Goal: Find specific page/section: Find specific page/section

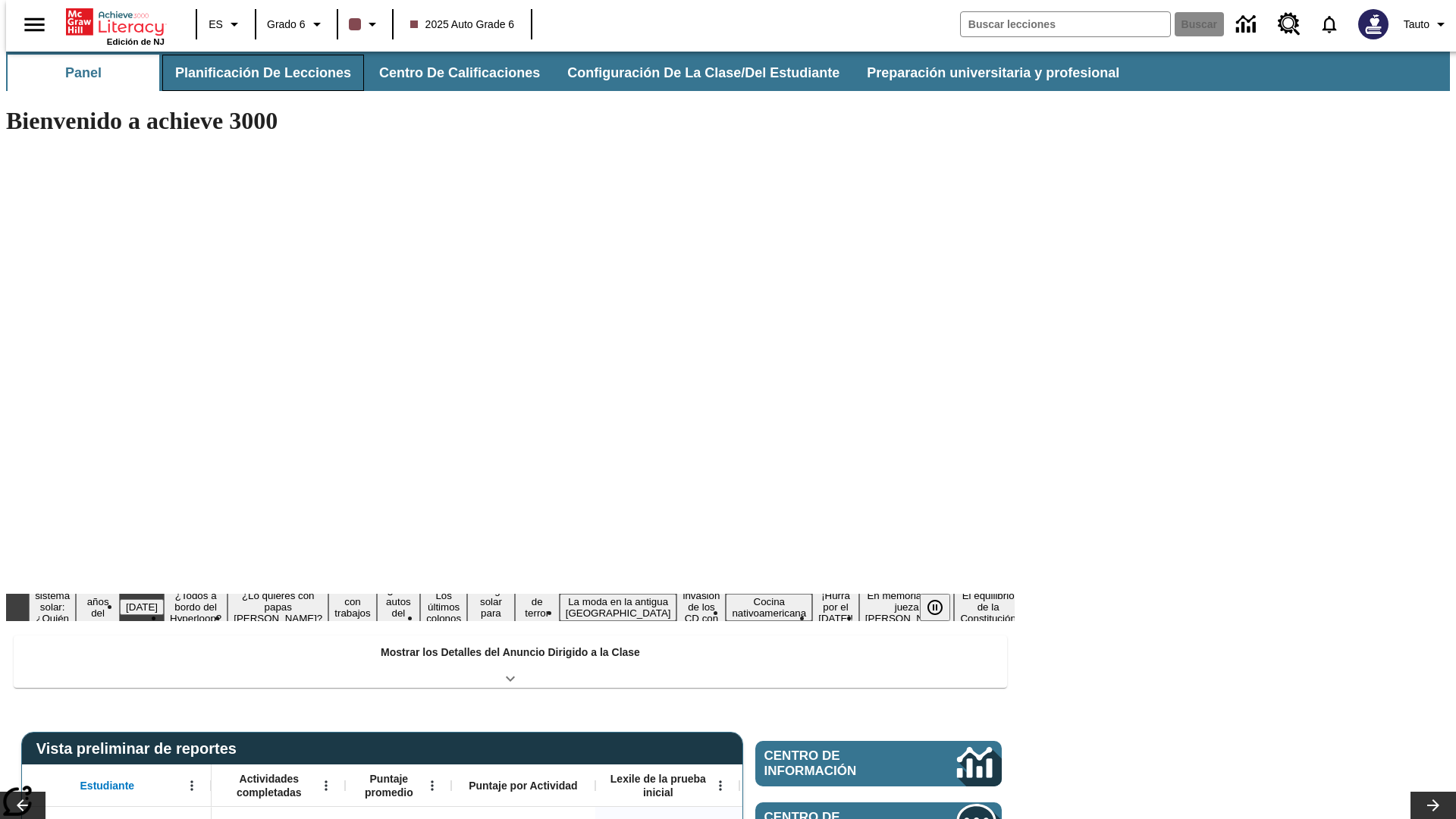
click at [254, 73] on button "Planificación de lecciones" at bounding box center [263, 73] width 202 height 36
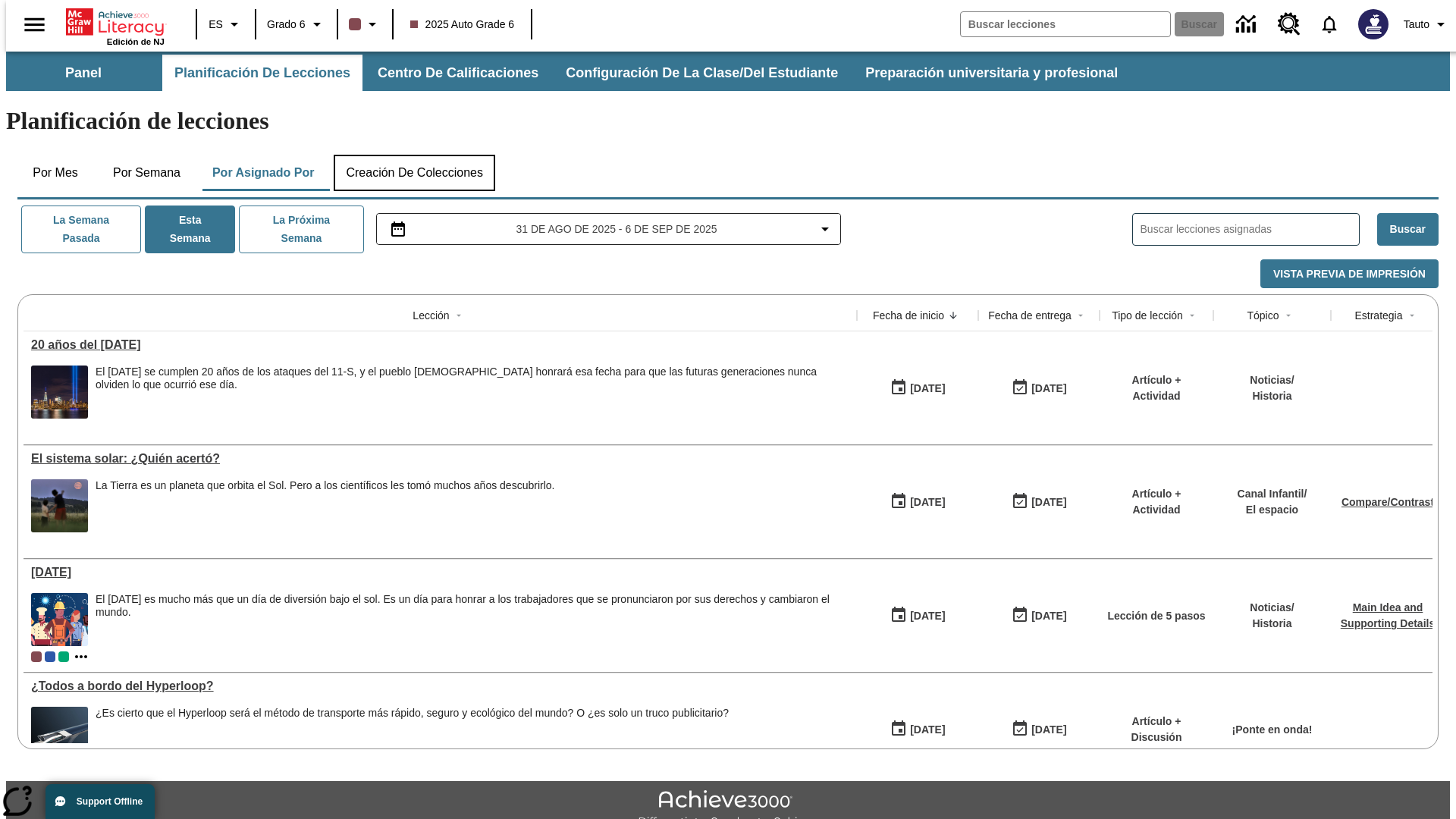
click at [414, 154] on button "Creación de colecciones" at bounding box center [413, 172] width 161 height 36
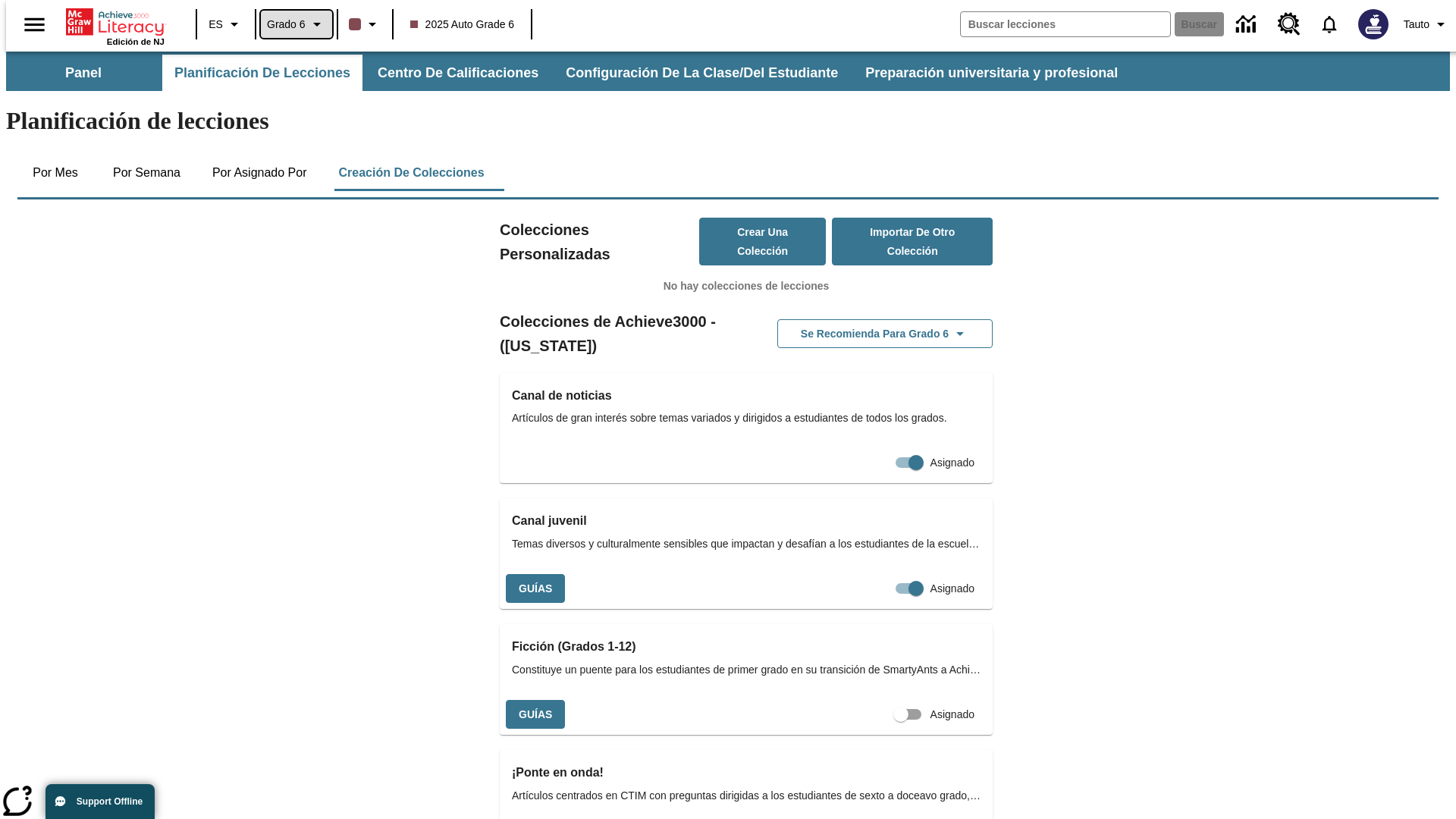
click at [291, 24] on span "Grado 6" at bounding box center [287, 24] width 39 height 16
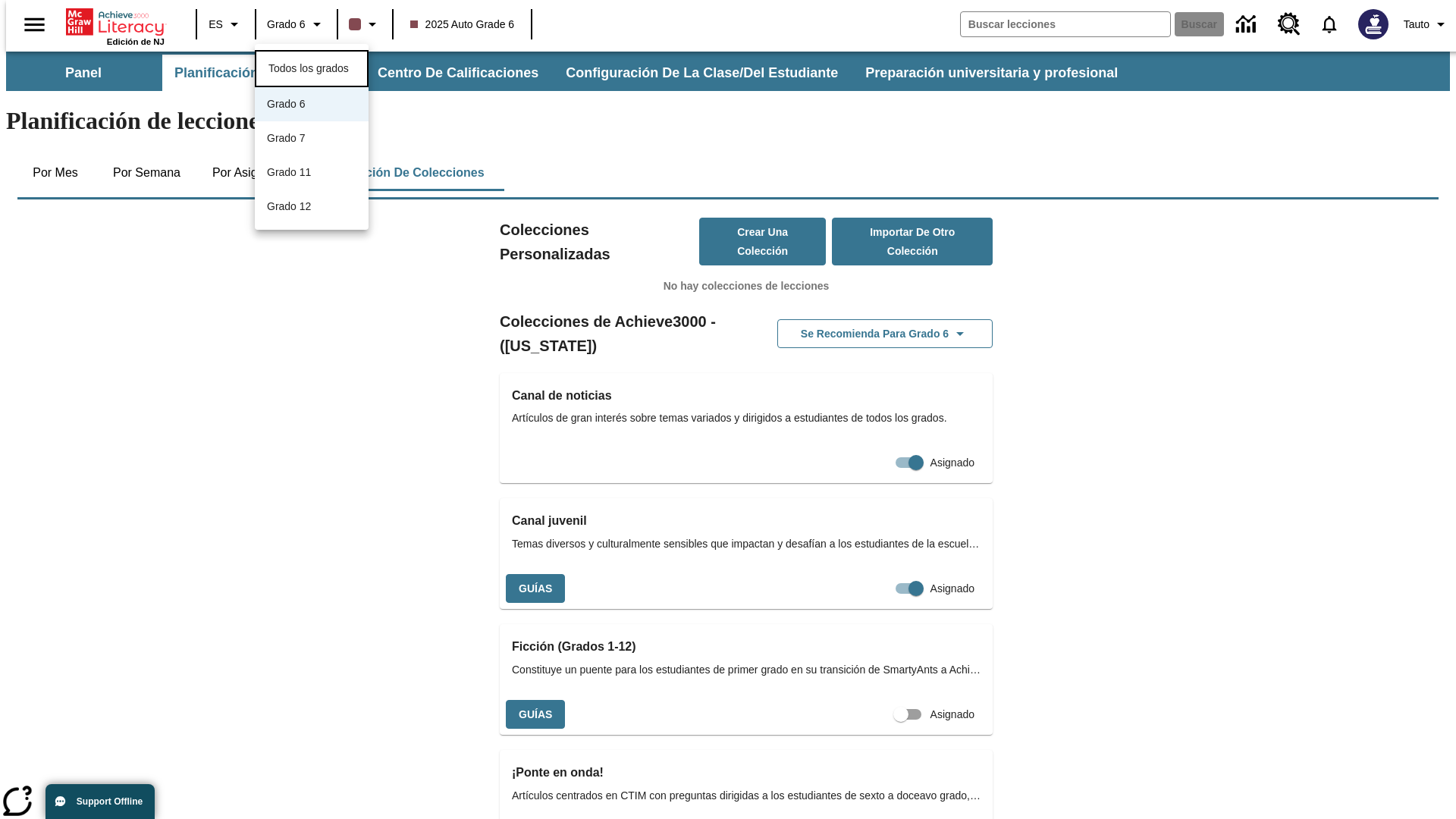
click at [312, 67] on span "Todos los grados" at bounding box center [308, 68] width 80 height 12
